Goal: Obtain resource: Download file/media

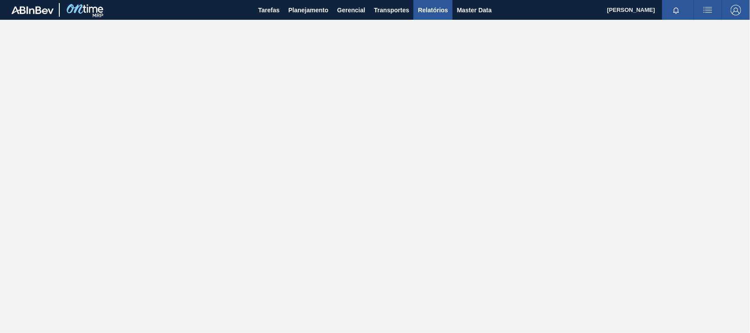
click at [423, 5] on span "Relatórios" at bounding box center [433, 10] width 30 height 11
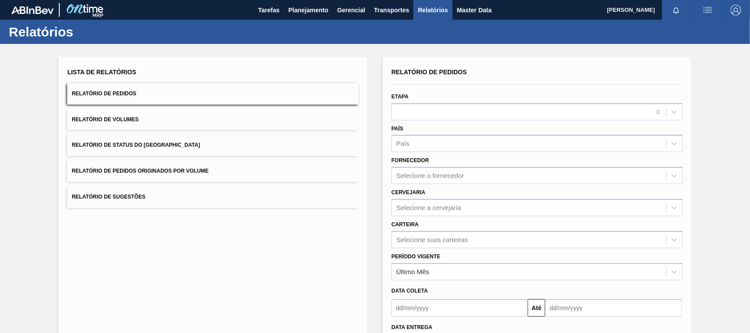
click at [189, 166] on button "Relatório de Pedidos Originados por Volume" at bounding box center [212, 171] width 291 height 22
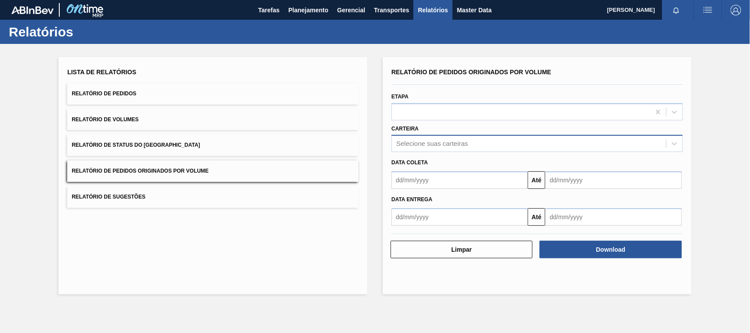
click at [413, 143] on div "Selecione suas carteiras" at bounding box center [432, 143] width 72 height 7
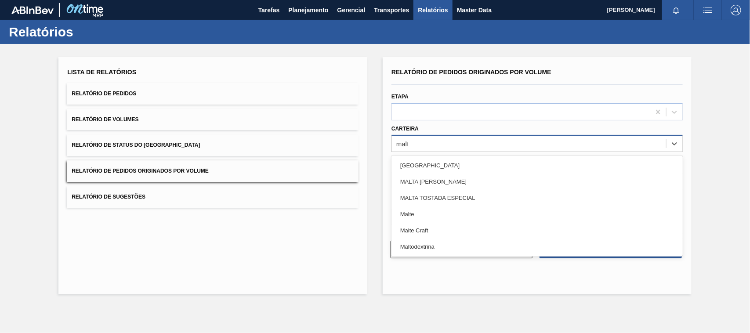
type input "malte"
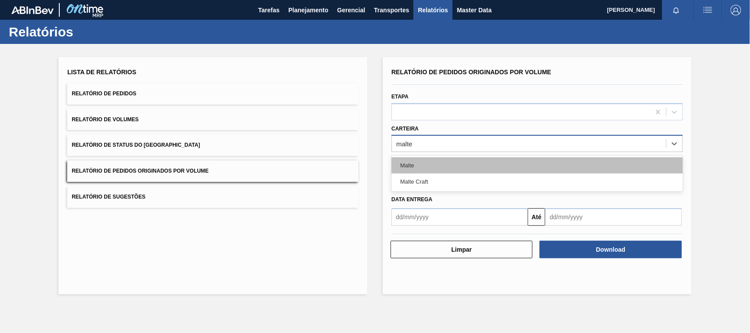
click at [420, 162] on div "Malte" at bounding box center [536, 165] width 291 height 16
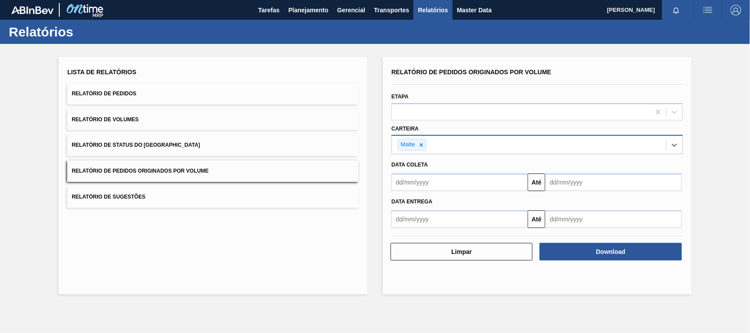
click at [416, 185] on input "text" at bounding box center [459, 183] width 136 height 18
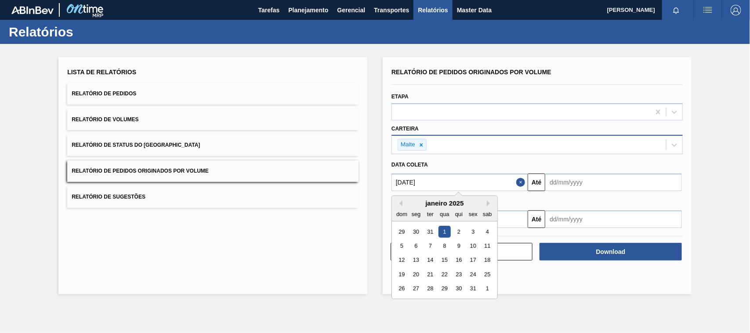
type input "[DATE]"
click at [440, 229] on div "1" at bounding box center [444, 232] width 12 height 12
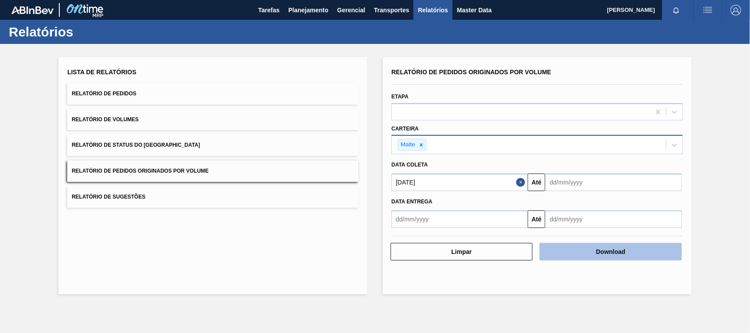
click at [585, 247] on button "Download" at bounding box center [610, 252] width 142 height 18
